Goal: Find specific page/section: Find specific page/section

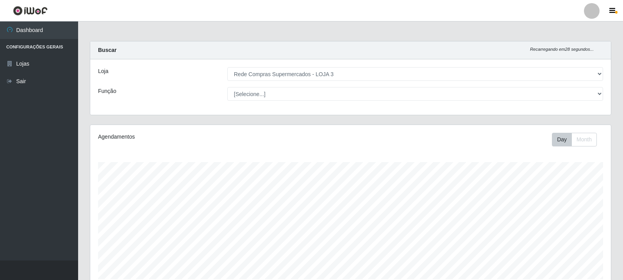
select select "162"
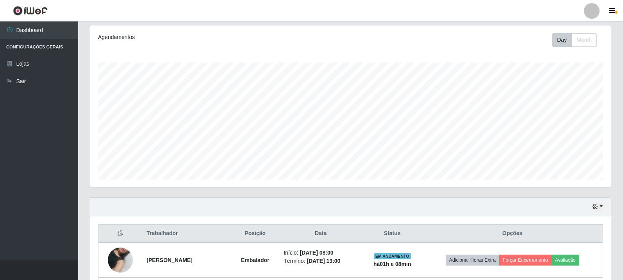
scroll to position [162, 521]
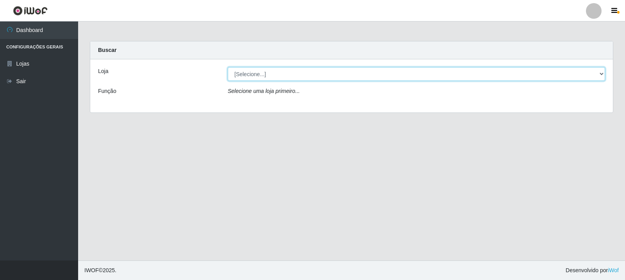
click at [602, 71] on select "[Selecione...] Rede Compras Supermercados - LOJA 3" at bounding box center [416, 74] width 377 height 14
select select "162"
click at [228, 67] on select "[Selecione...] Rede Compras Supermercados - LOJA 3" at bounding box center [416, 74] width 377 height 14
